Goal: Find specific page/section: Find specific page/section

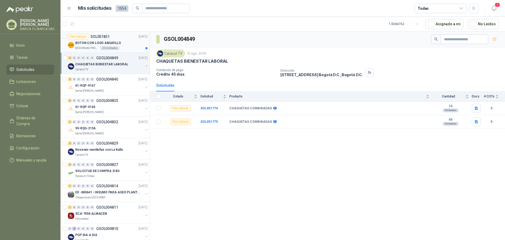
click at [122, 43] on div "BOTON CON LOGO AMARILLO" at bounding box center [111, 43] width 72 height 6
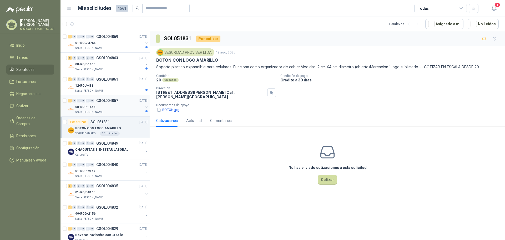
click at [113, 111] on div "Santa [PERSON_NAME]" at bounding box center [109, 112] width 68 height 4
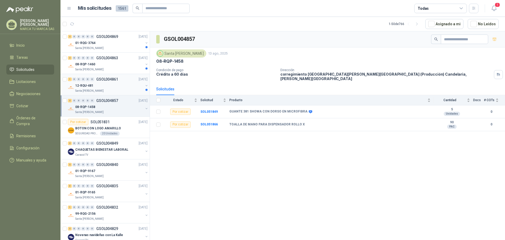
click at [106, 88] on div "12-RQU-481" at bounding box center [109, 85] width 68 height 6
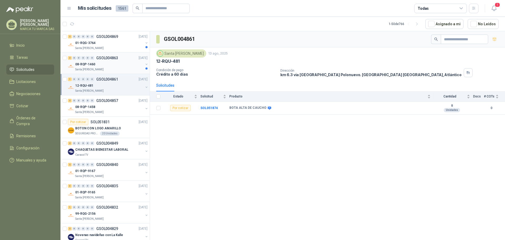
click at [107, 69] on div "Santa [PERSON_NAME]" at bounding box center [109, 69] width 68 height 4
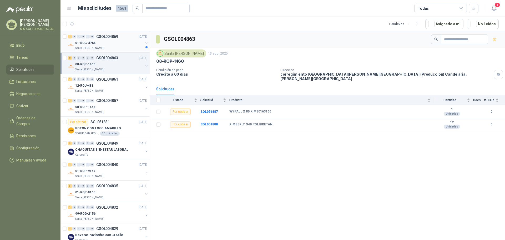
click at [120, 49] on div "Santa [PERSON_NAME]" at bounding box center [109, 48] width 68 height 4
